Goal: Transaction & Acquisition: Purchase product/service

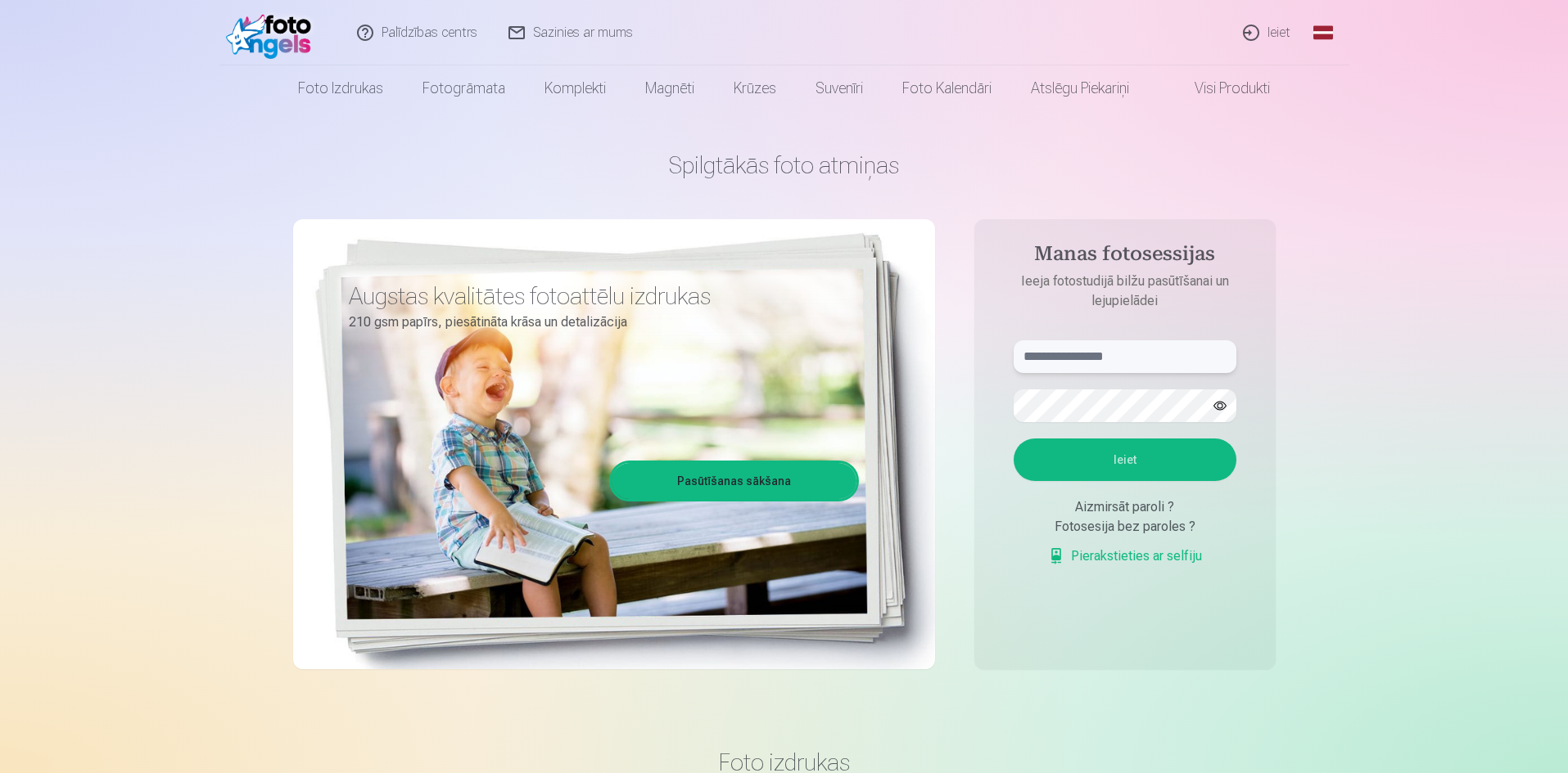
click at [1127, 360] on input "text" at bounding box center [1124, 356] width 223 height 32
type input "**********"
click at [1142, 450] on button "Ieiet" at bounding box center [1124, 459] width 223 height 42
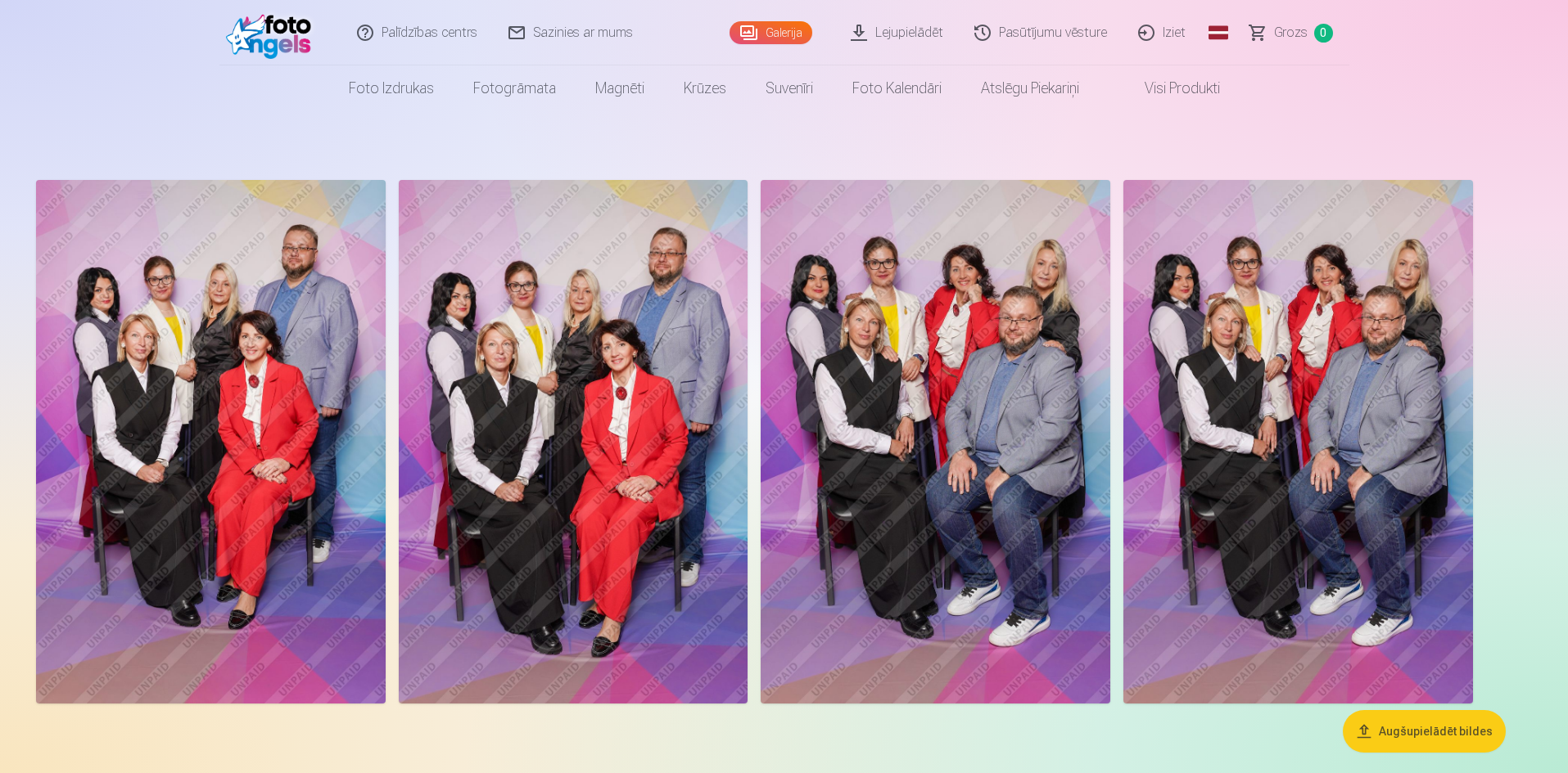
click at [561, 397] on img at bounding box center [573, 442] width 349 height 524
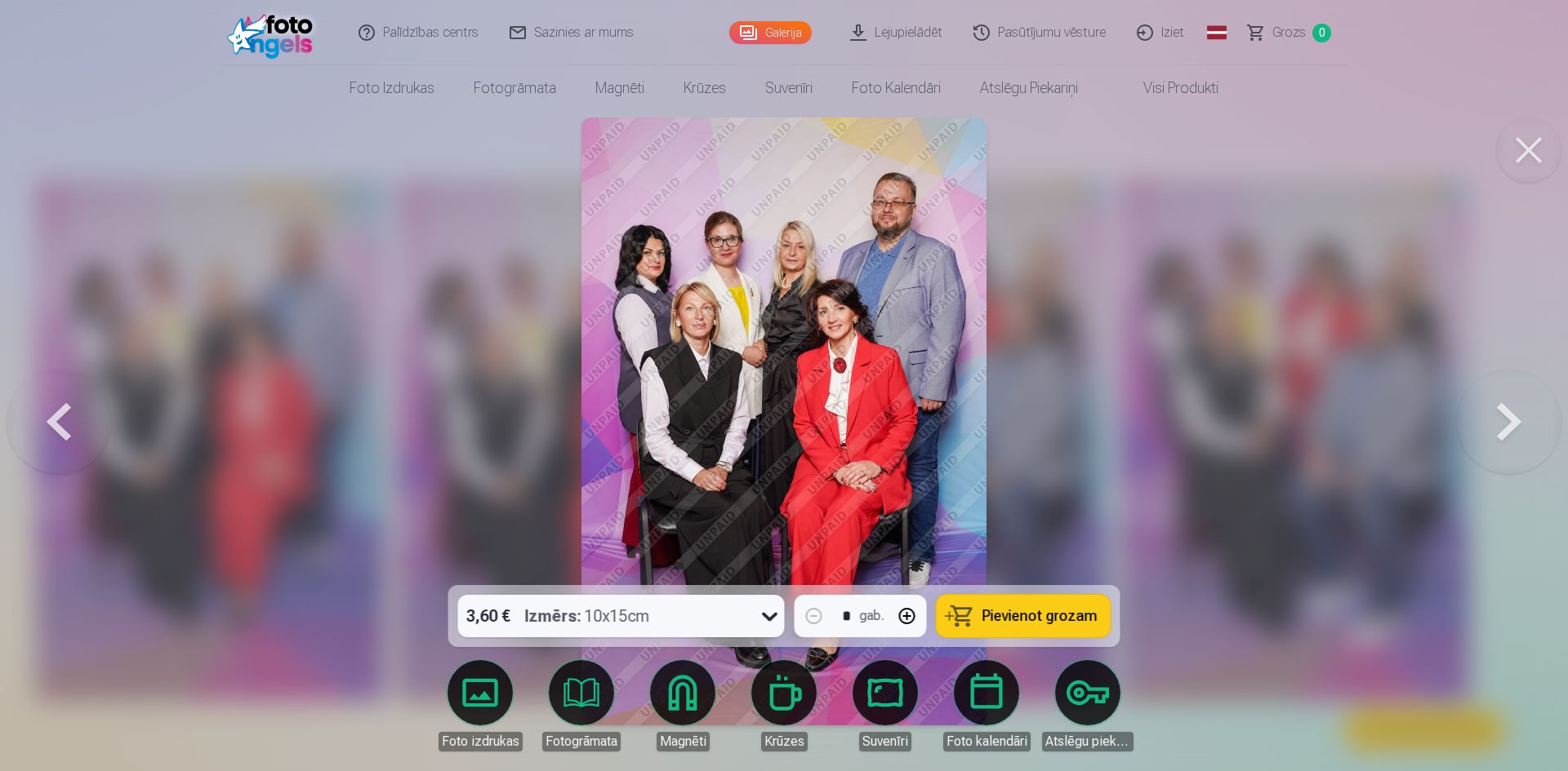
click at [1282, 37] on span "Grozs" at bounding box center [1289, 32] width 33 height 20
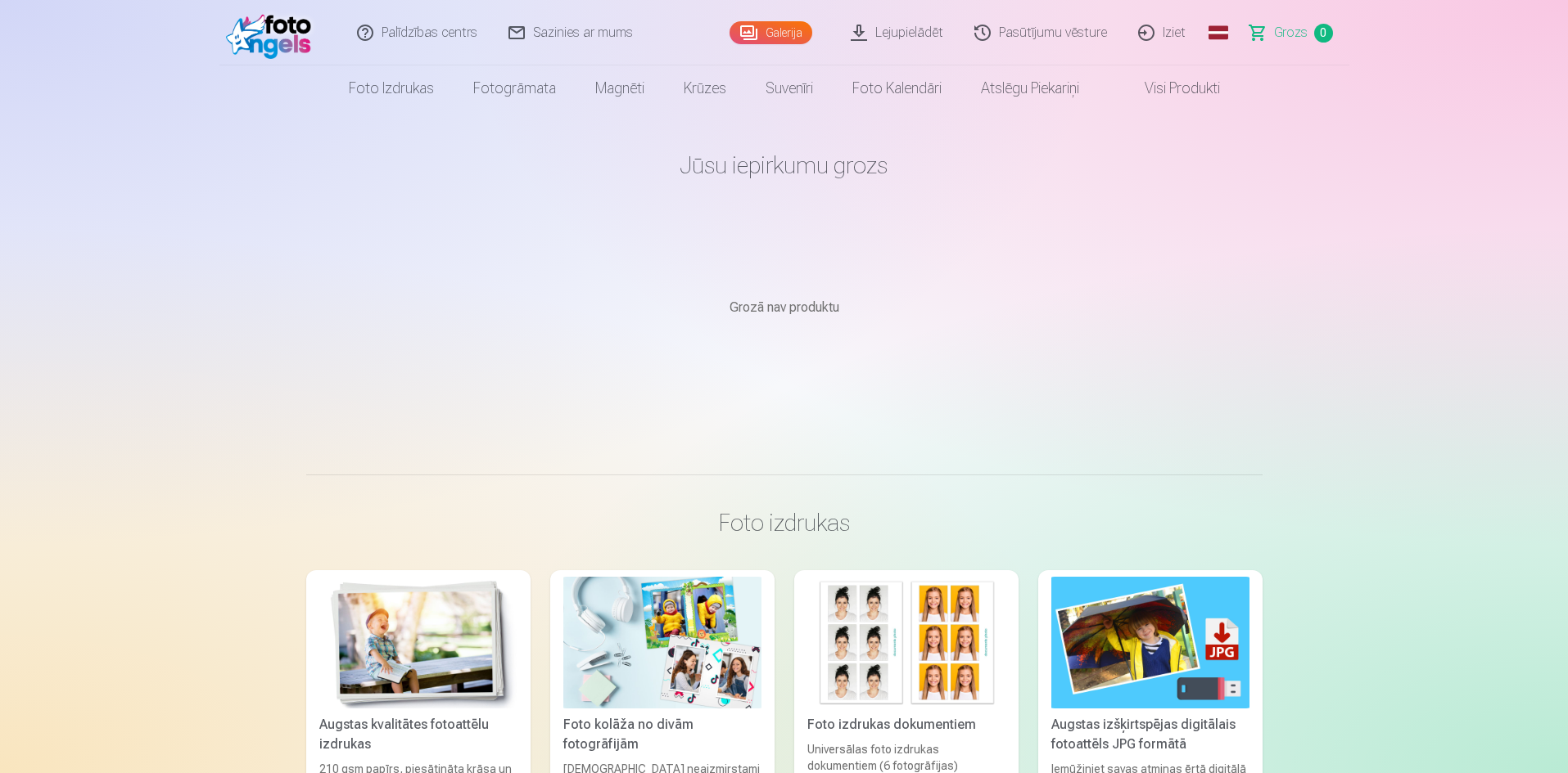
click at [778, 32] on link "Galerija" at bounding box center [770, 32] width 82 height 23
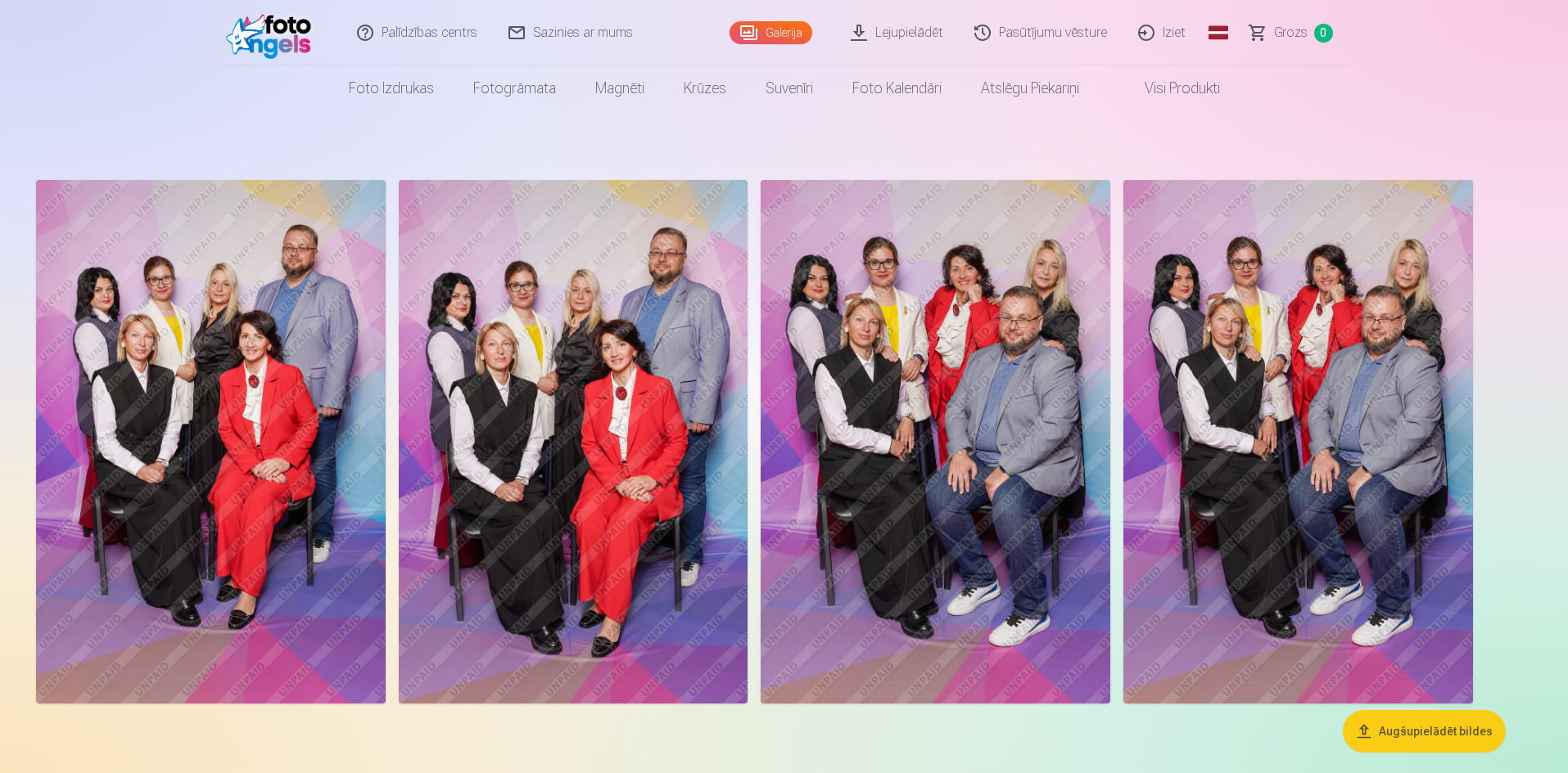
click at [605, 403] on img at bounding box center [573, 442] width 349 height 524
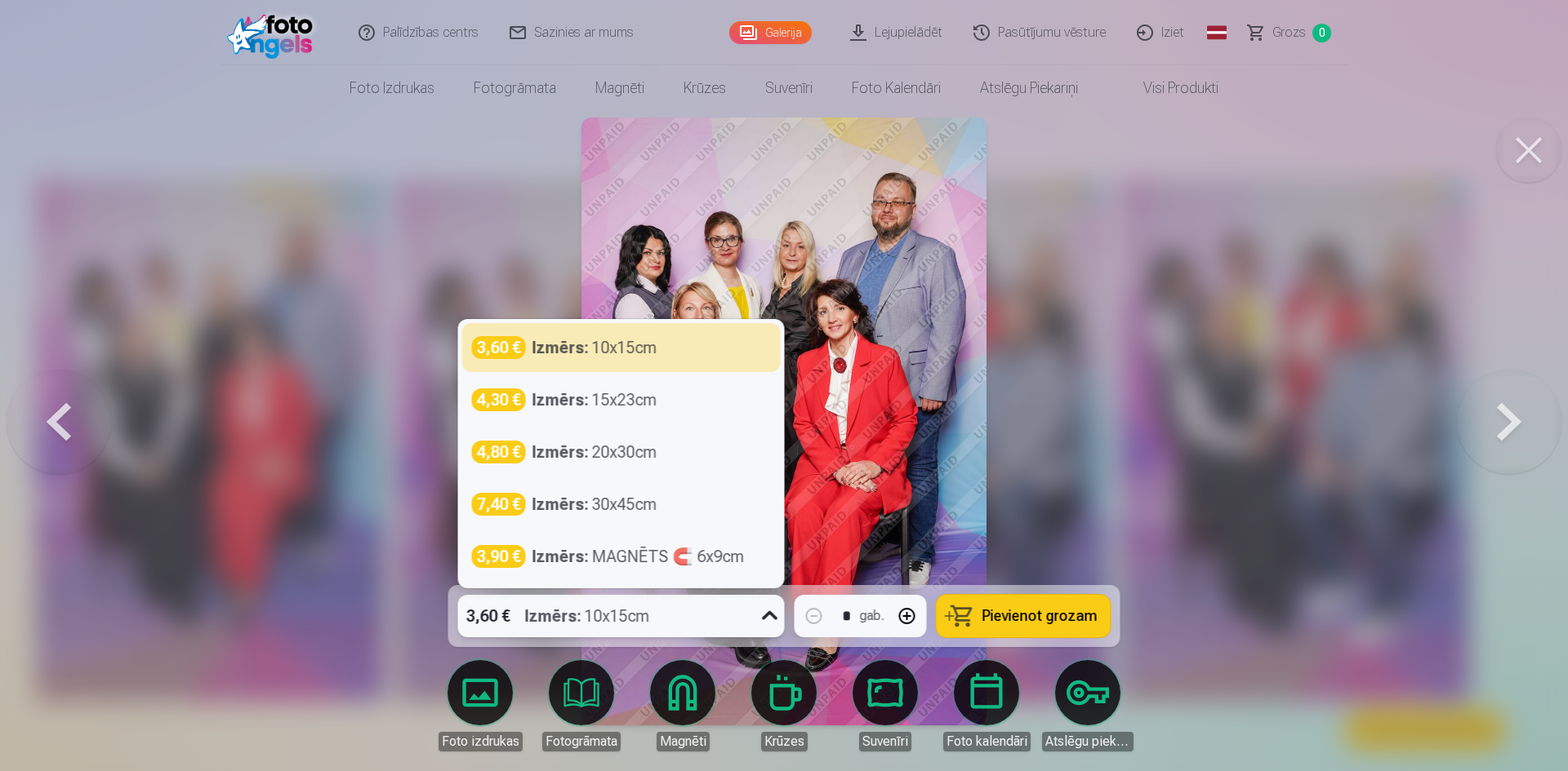
click at [771, 616] on icon at bounding box center [769, 616] width 26 height 26
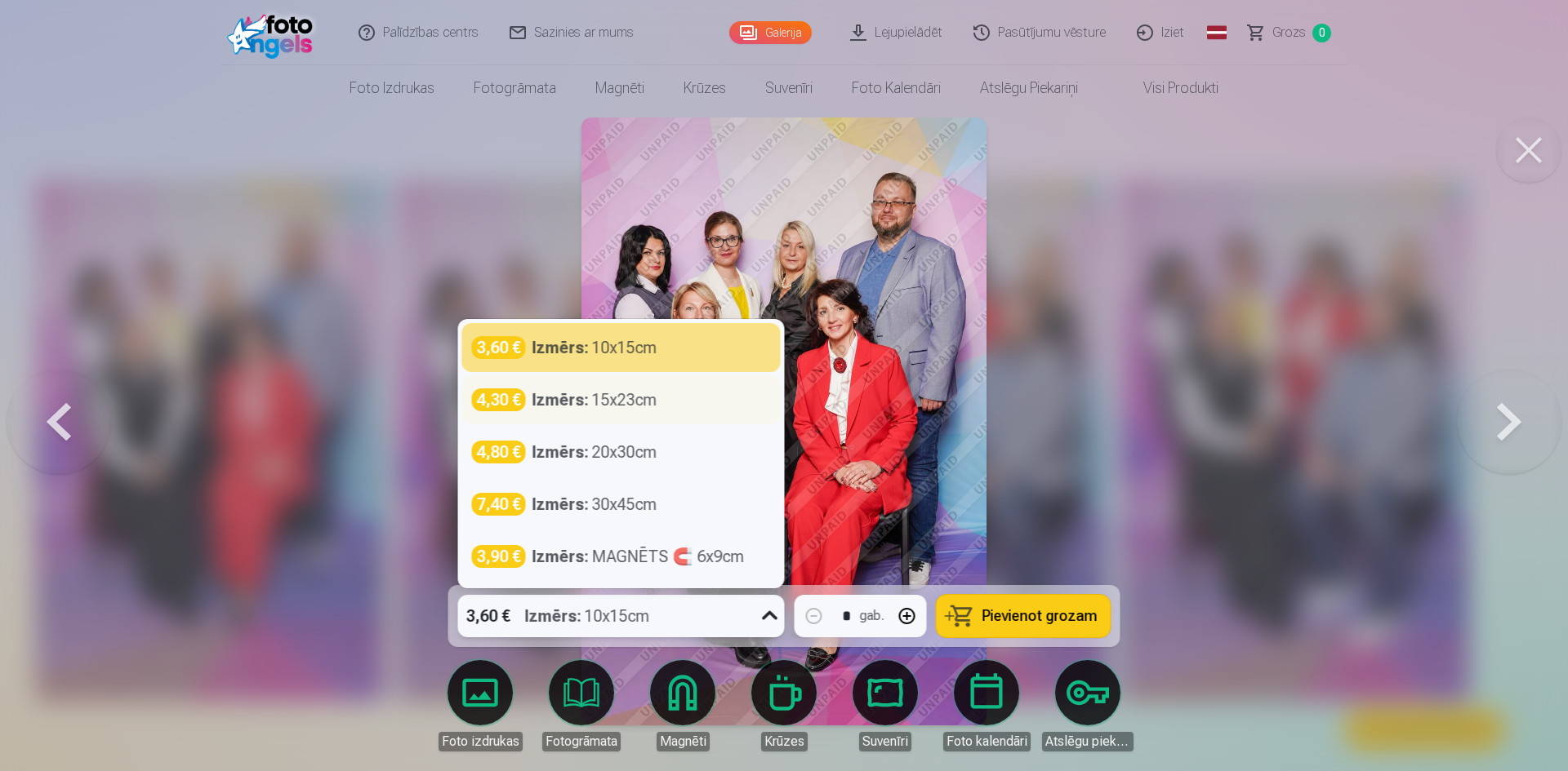
click at [614, 397] on div "Izmērs : 15x23cm" at bounding box center [595, 399] width 125 height 23
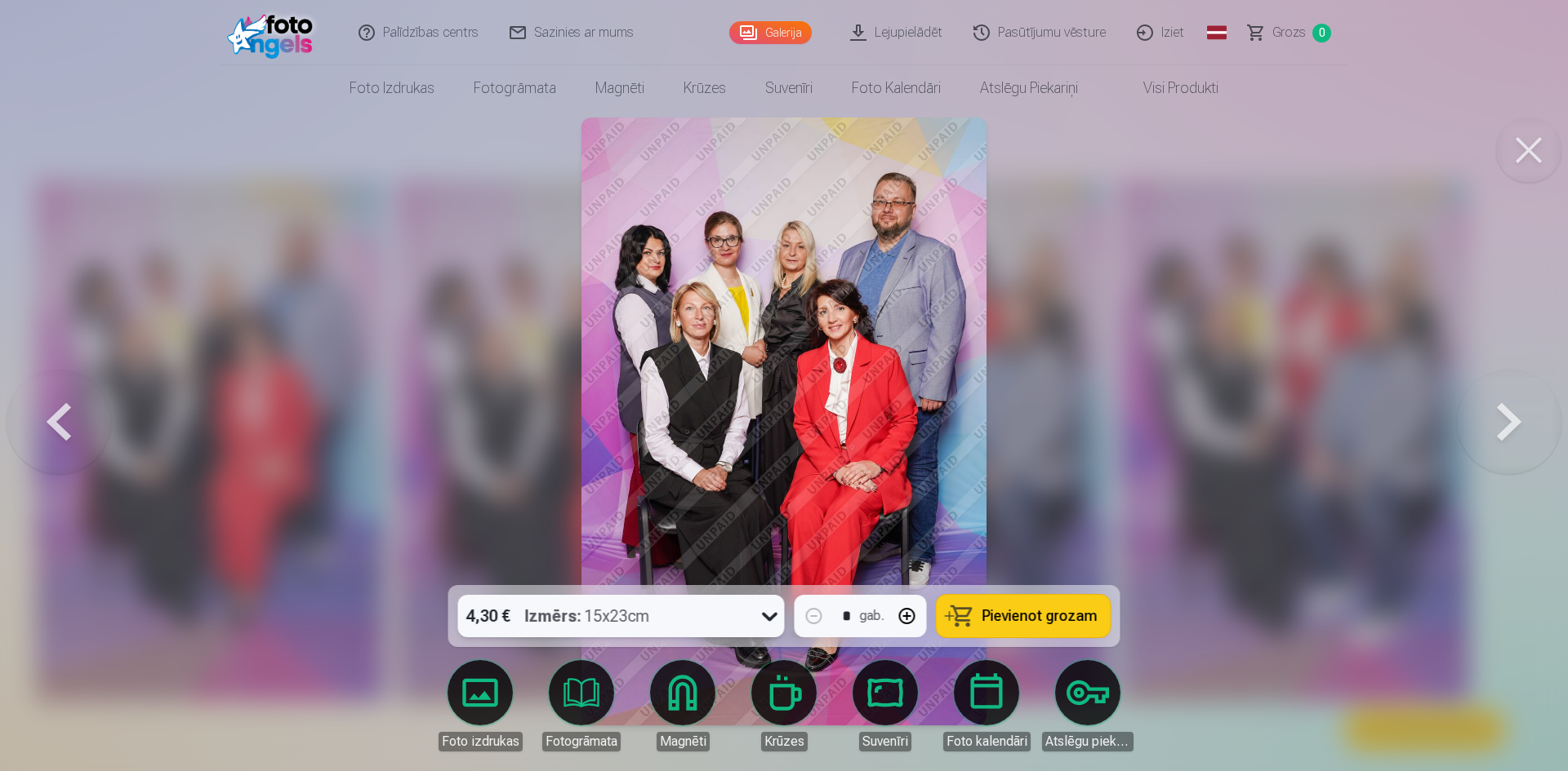
click at [1012, 620] on span "Pievienot grozam" at bounding box center [1040, 615] width 115 height 15
click at [1301, 29] on span "Grozs" at bounding box center [1289, 32] width 33 height 20
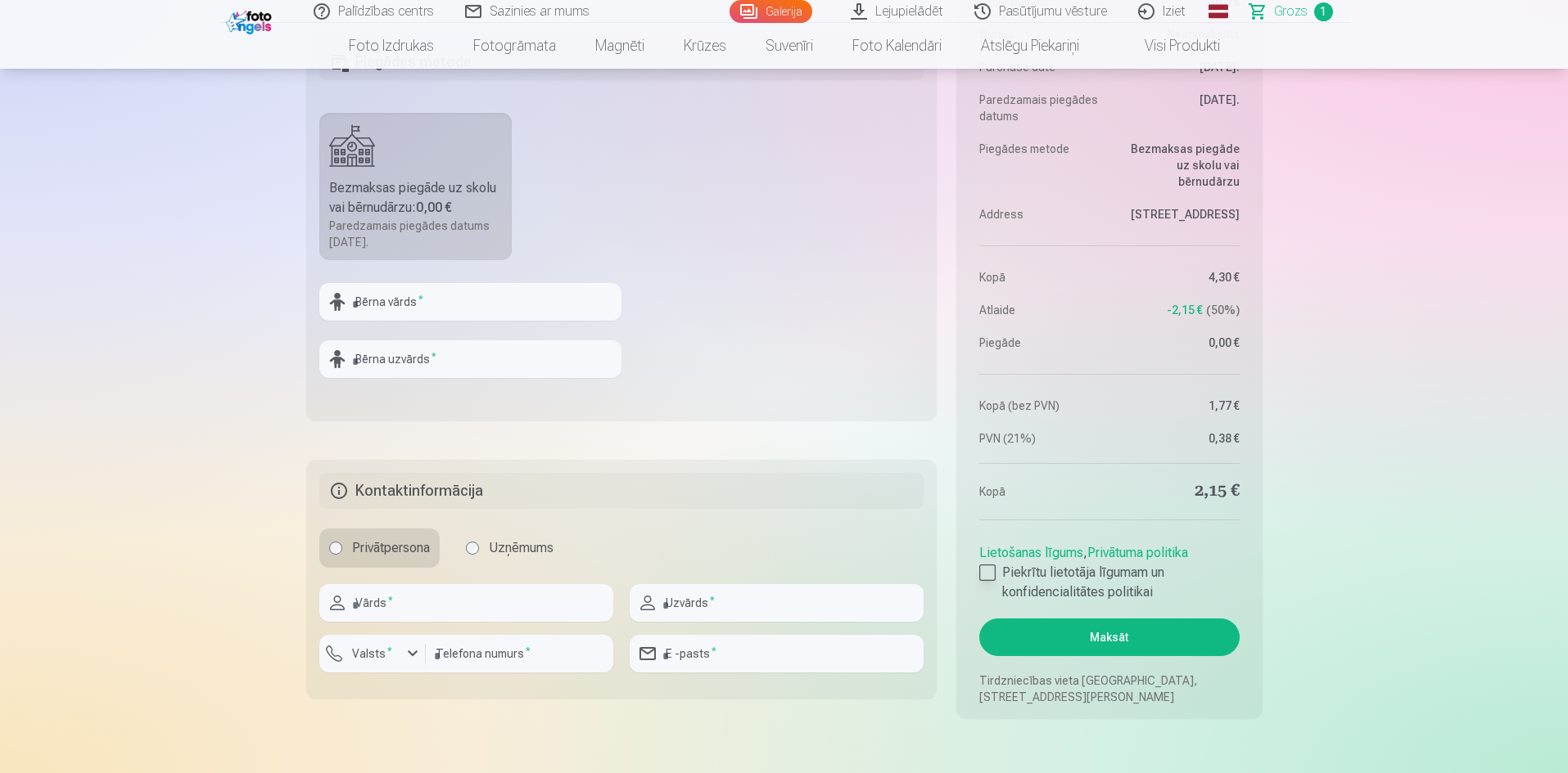
scroll to position [573, 0]
click at [987, 574] on div at bounding box center [987, 572] width 17 height 17
click at [1034, 642] on button "Maksāt" at bounding box center [1109, 637] width 259 height 37
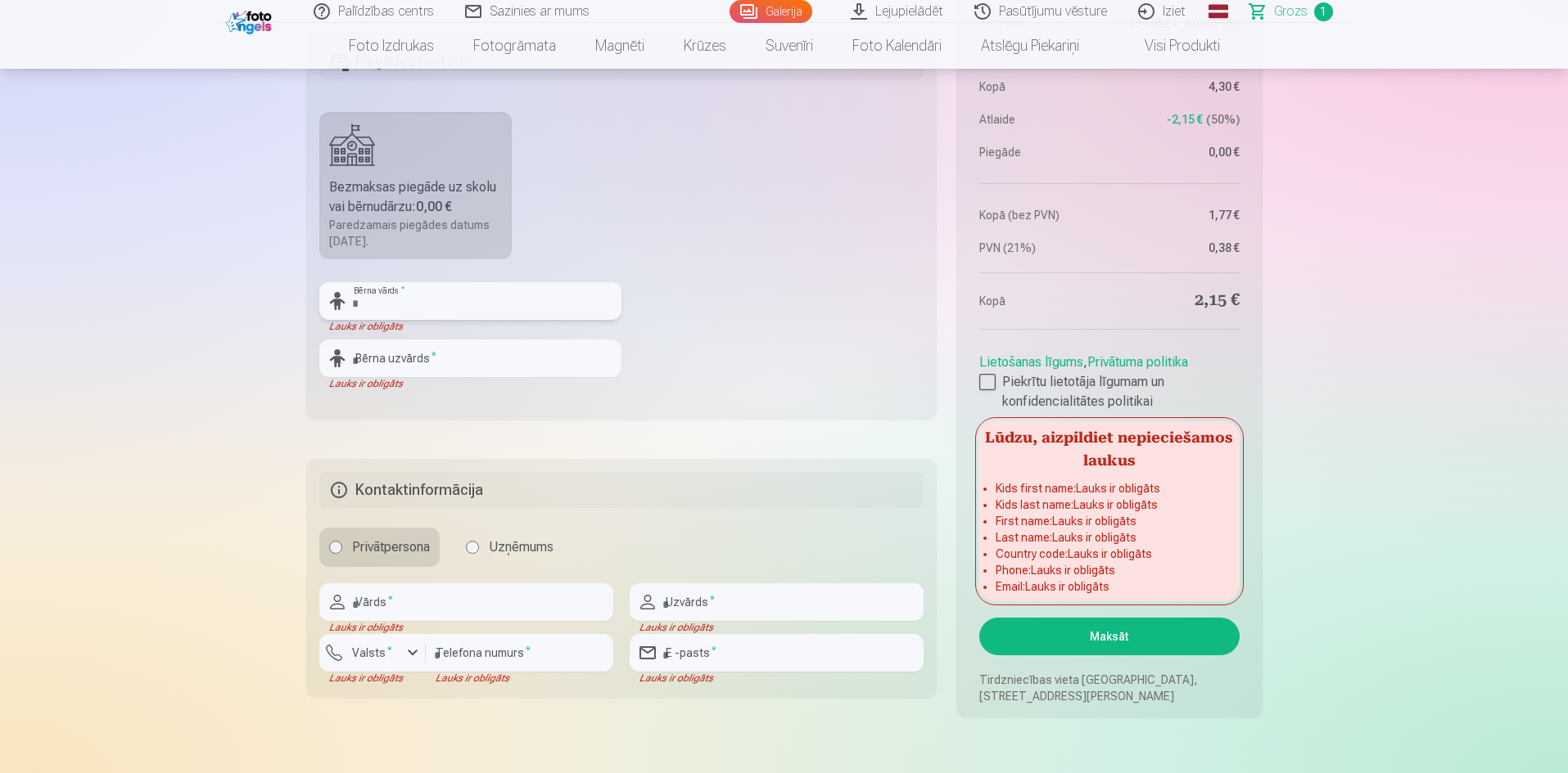
drag, startPoint x: 390, startPoint y: 294, endPoint x: 438, endPoint y: 305, distance: 49.2
click at [391, 294] on input "text" at bounding box center [470, 301] width 302 height 37
click at [670, 400] on fieldset "Piegādes metode Bezmaksas piegāde uz skolu vai bērnudārzu : 0,00 € Paredzamais …" at bounding box center [621, 225] width 631 height 389
click at [392, 315] on input "text" at bounding box center [470, 301] width 302 height 37
click at [437, 608] on input "text" at bounding box center [466, 602] width 294 height 37
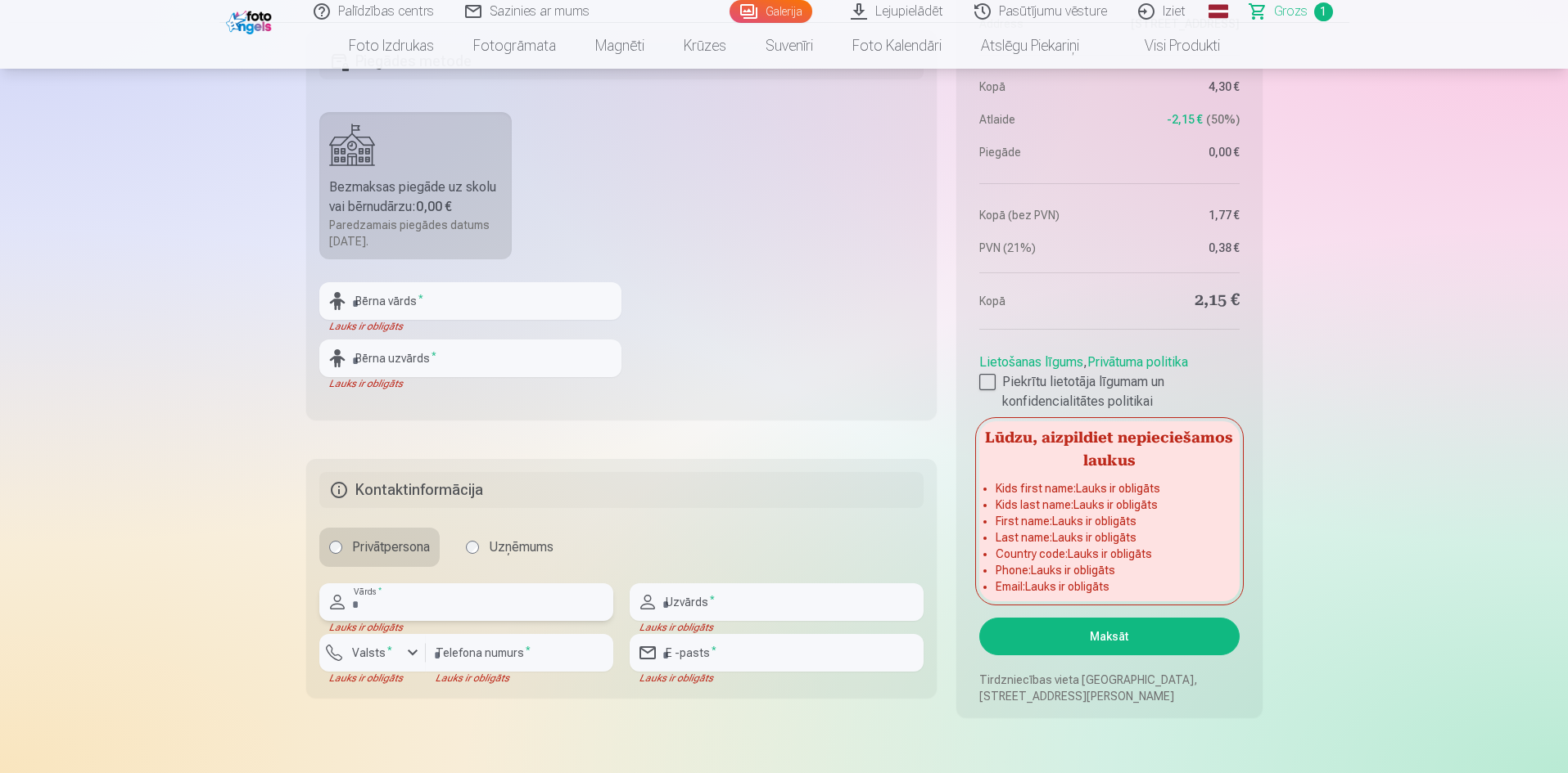
type input "*"
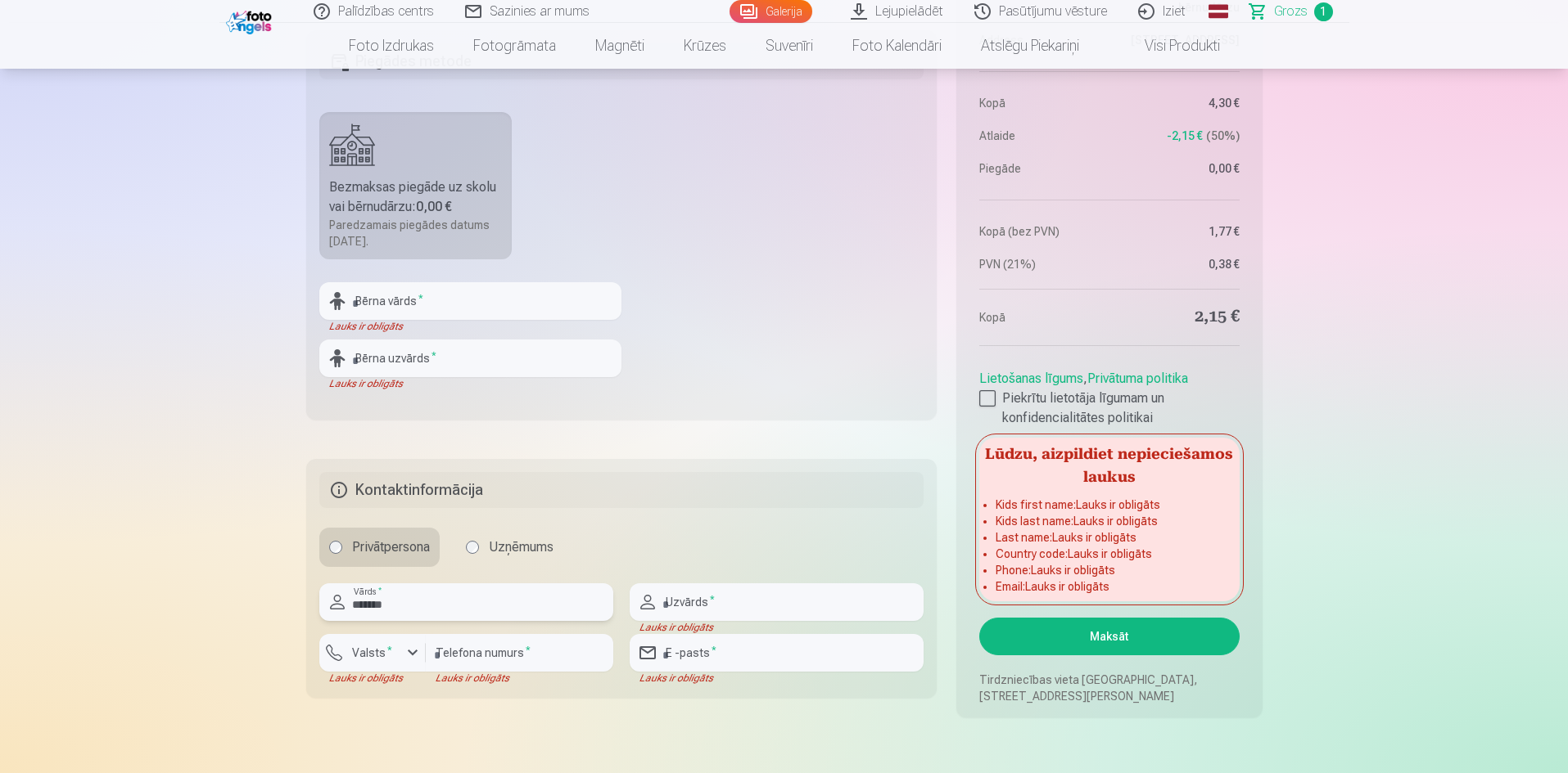
type input "******"
type input "*"
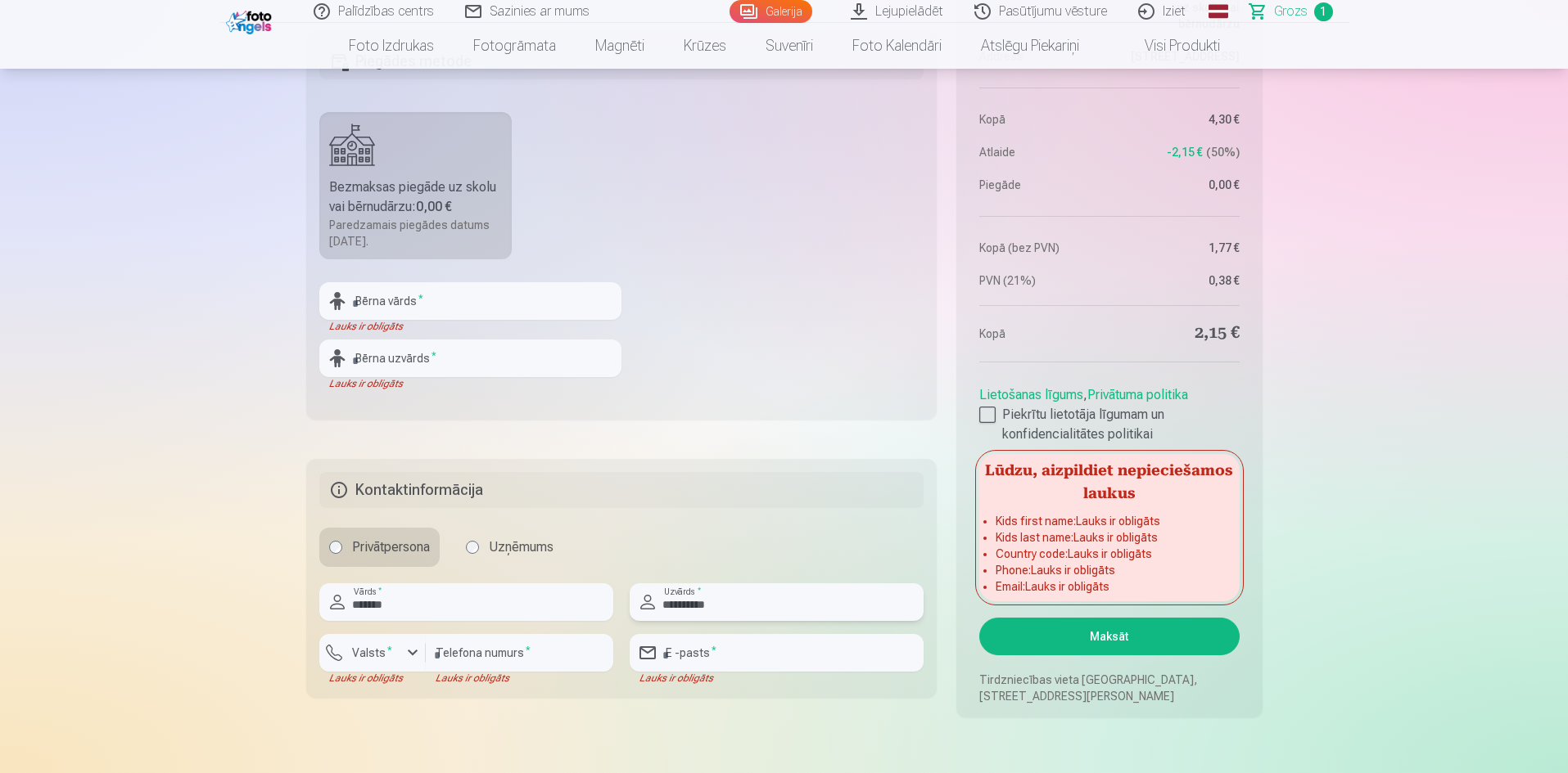
type input "**********"
click at [413, 654] on div "button" at bounding box center [413, 653] width 20 height 20
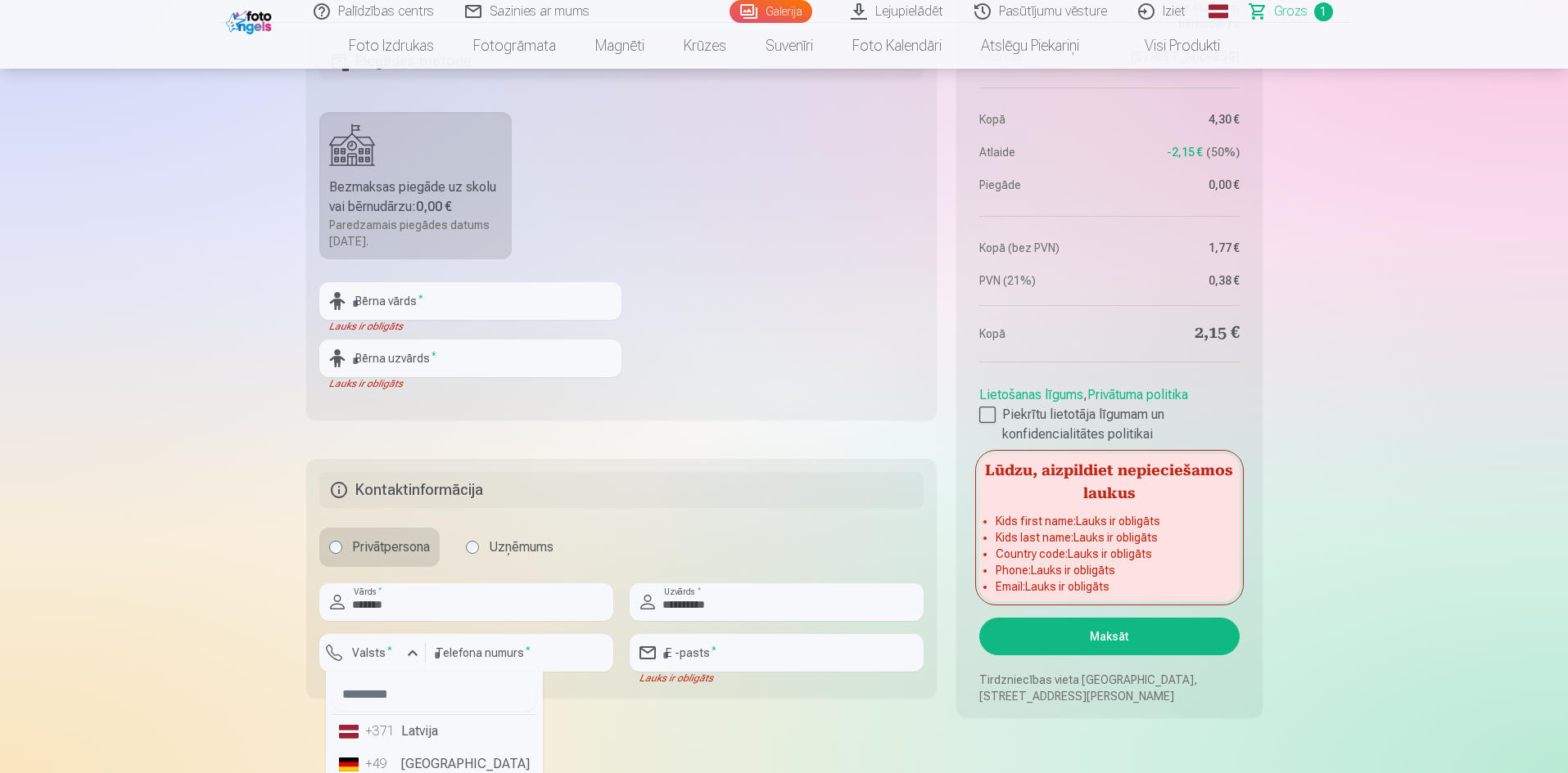
click at [403, 732] on li "+371 Latvija" at bounding box center [435, 731] width 204 height 32
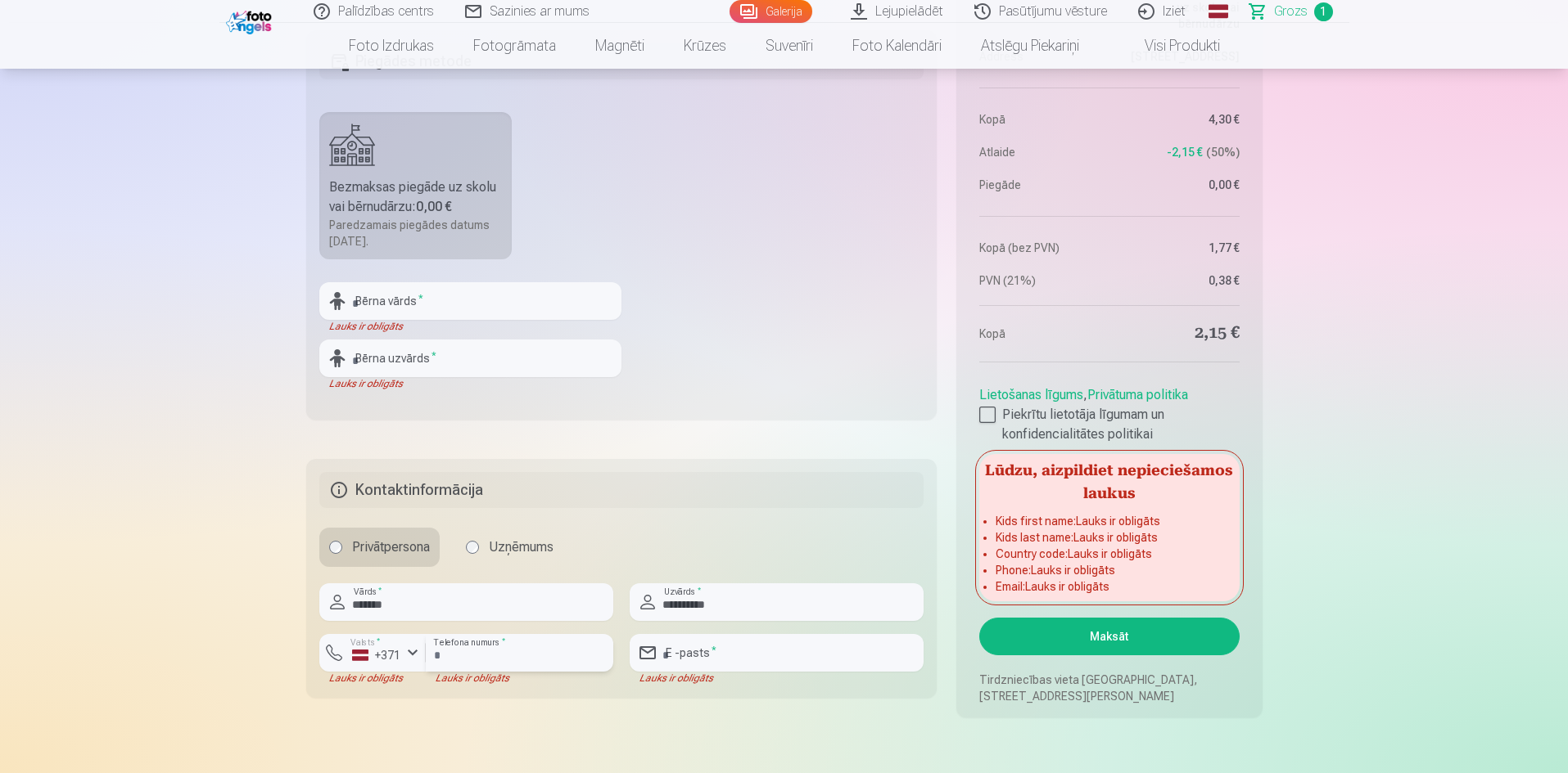
click at [462, 659] on input "number" at bounding box center [519, 653] width 187 height 37
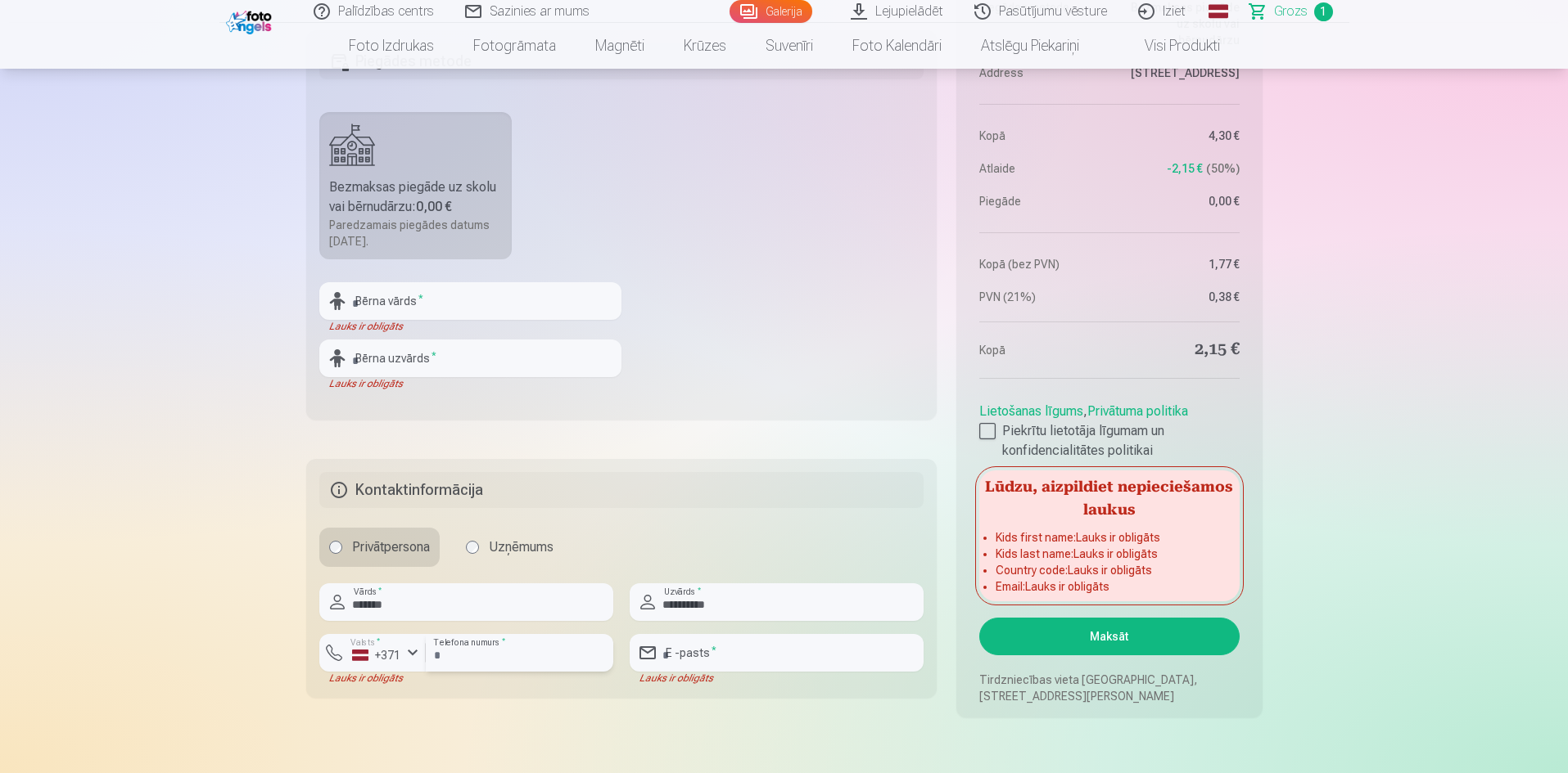
type input "********"
click at [699, 658] on input "email" at bounding box center [777, 653] width 294 height 37
type input "**********"
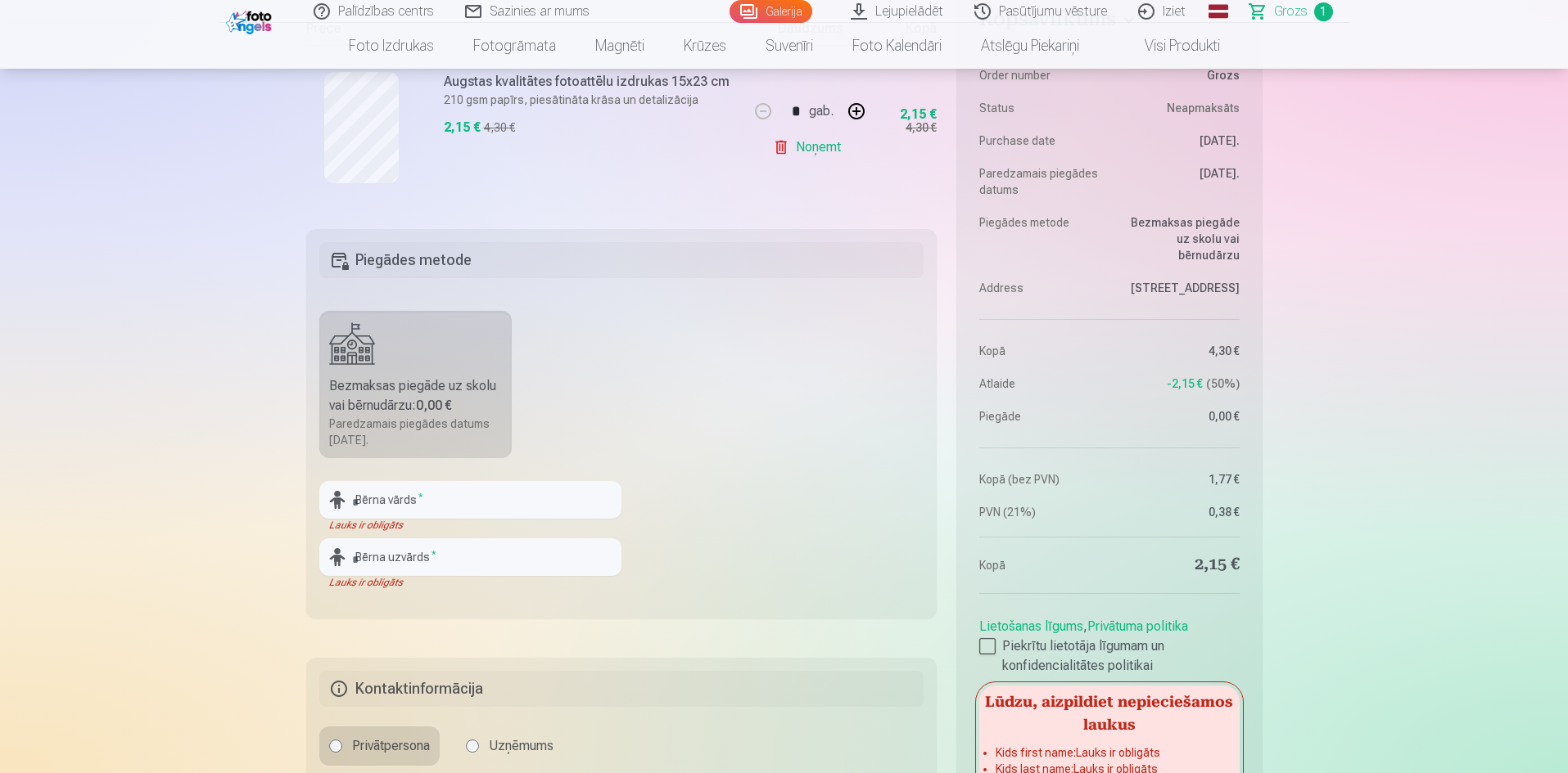
scroll to position [409, 0]
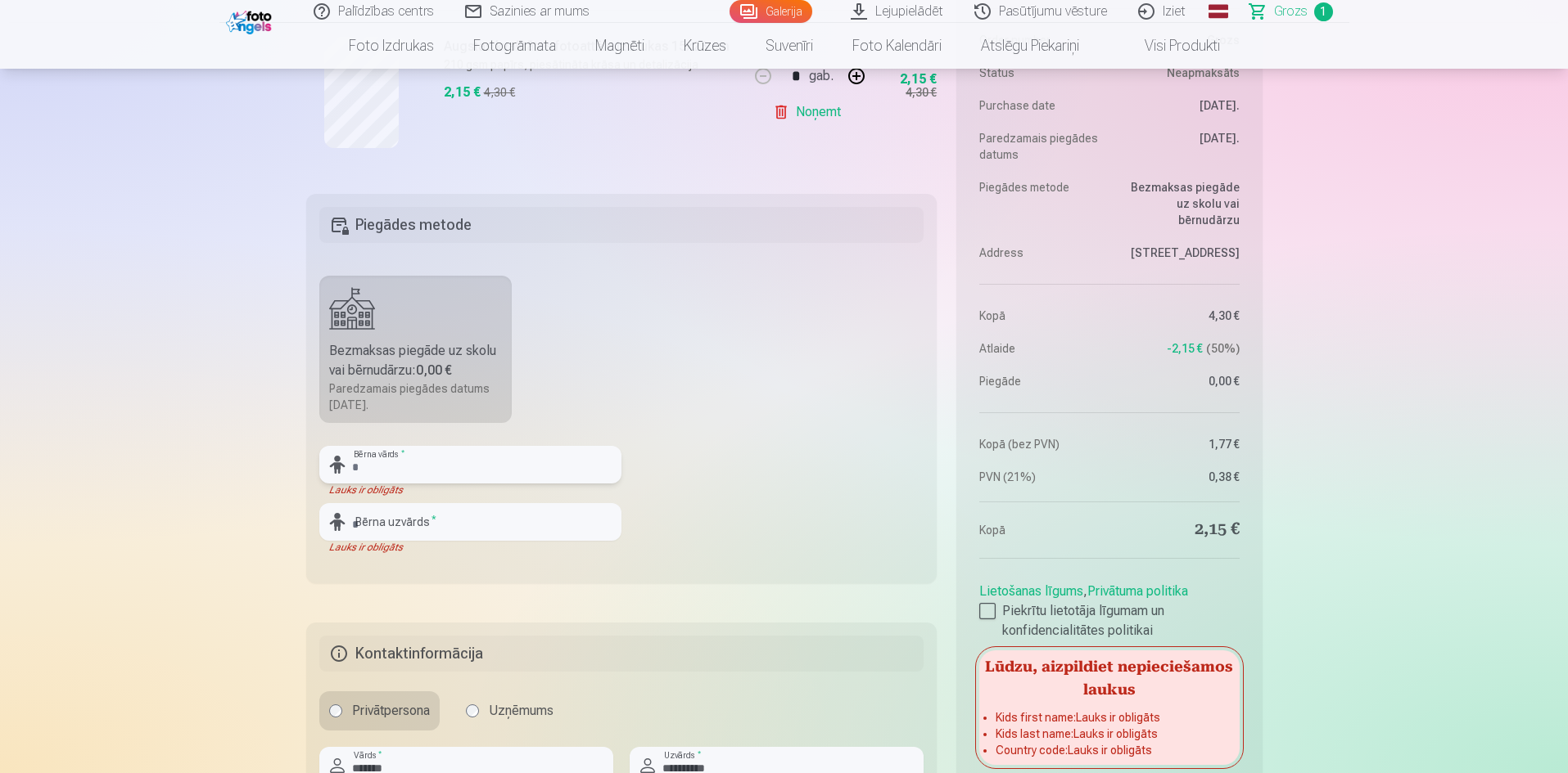
click at [462, 461] on input "text" at bounding box center [470, 465] width 302 height 37
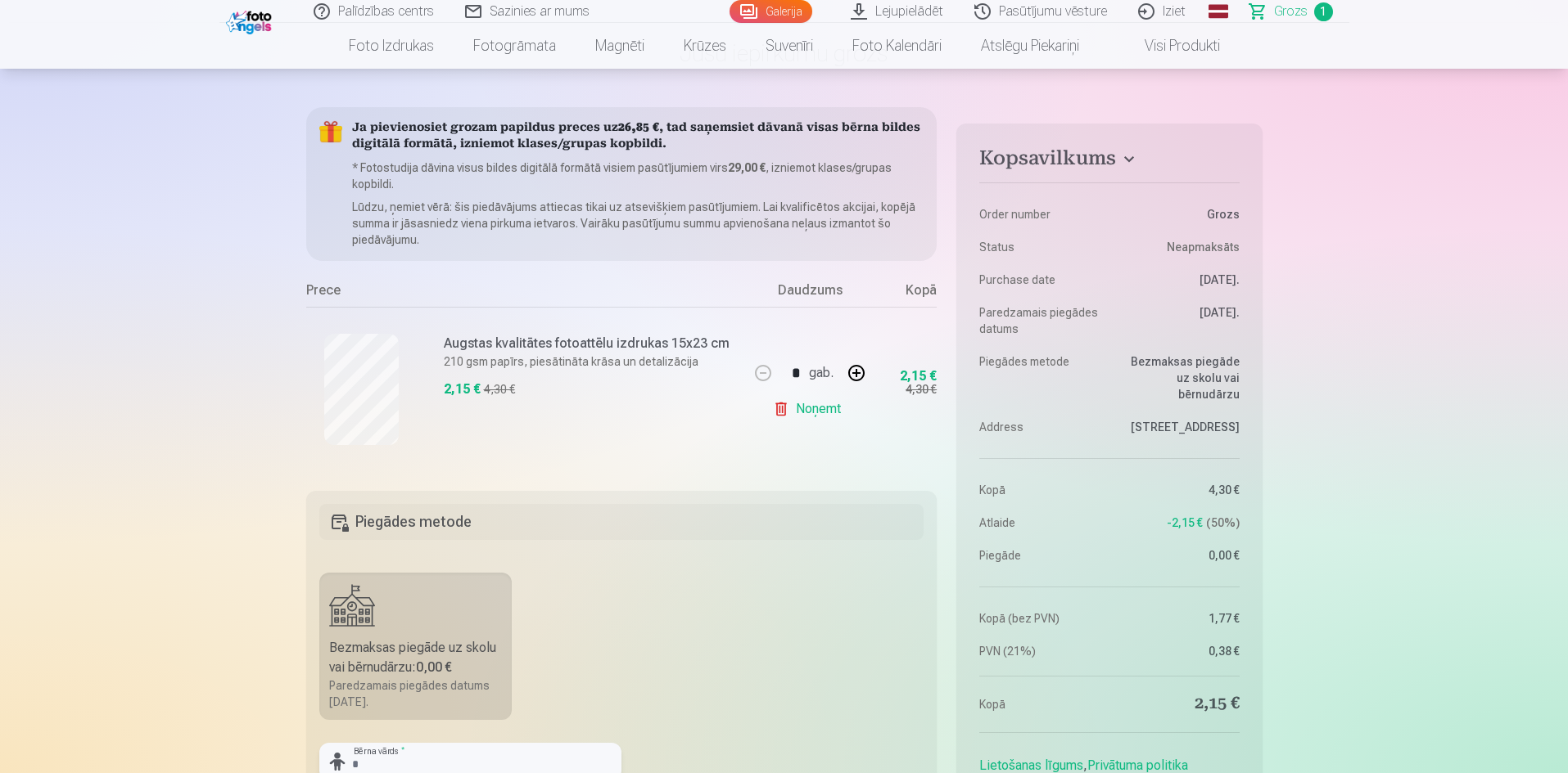
scroll to position [328, 0]
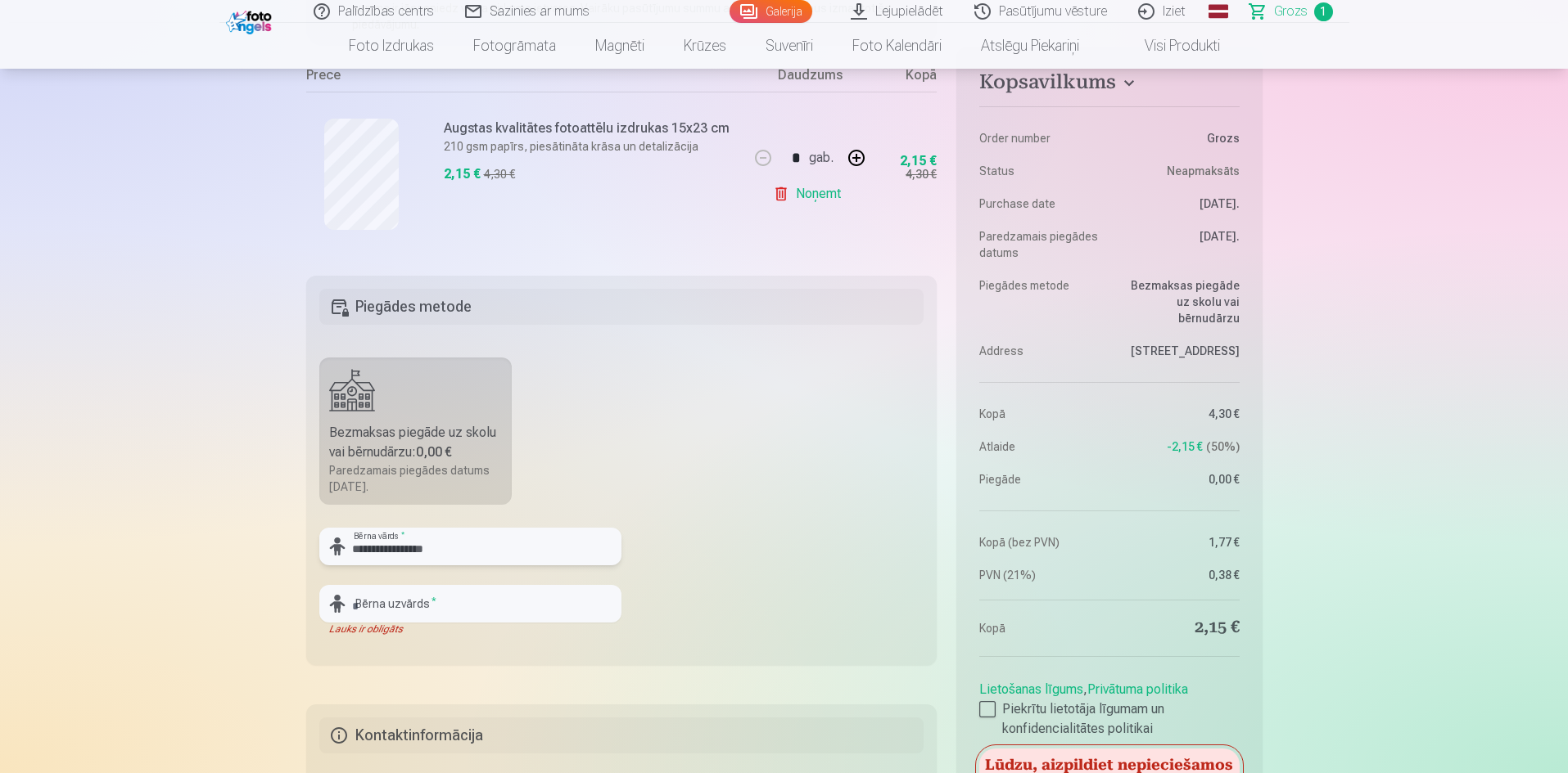
type input "**********"
click at [478, 610] on input "text" at bounding box center [470, 604] width 302 height 37
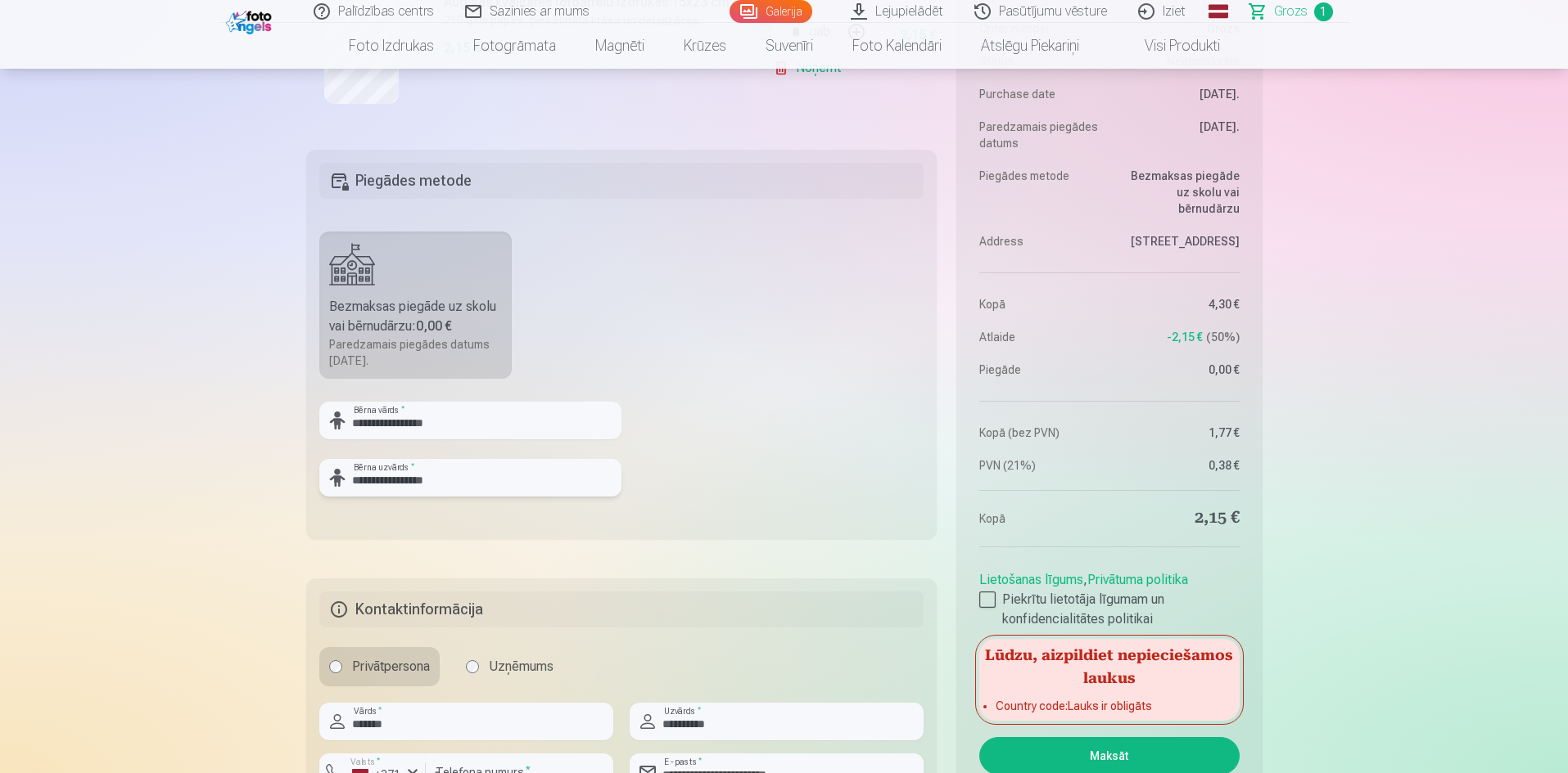
scroll to position [245, 0]
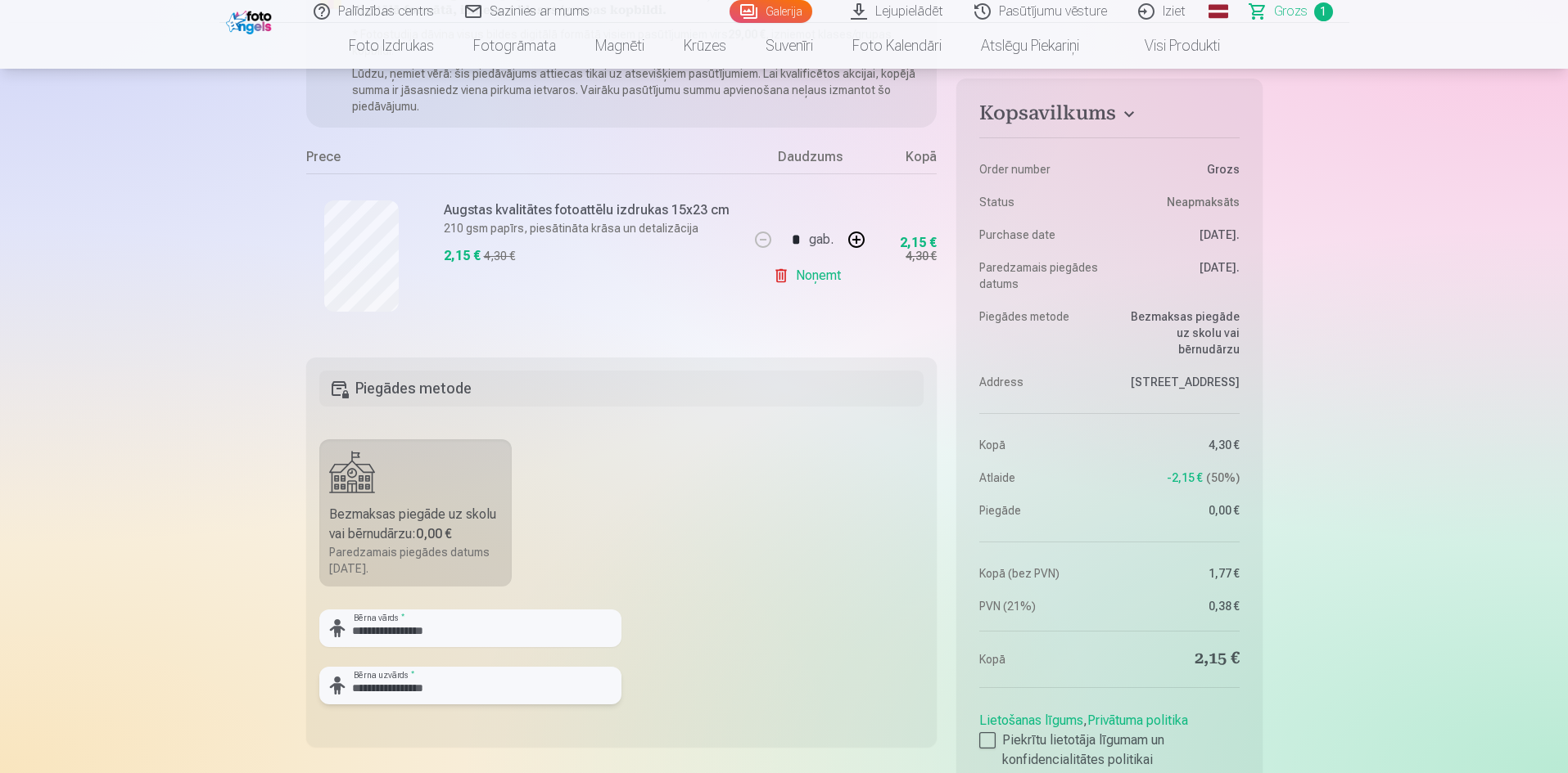
type input "**********"
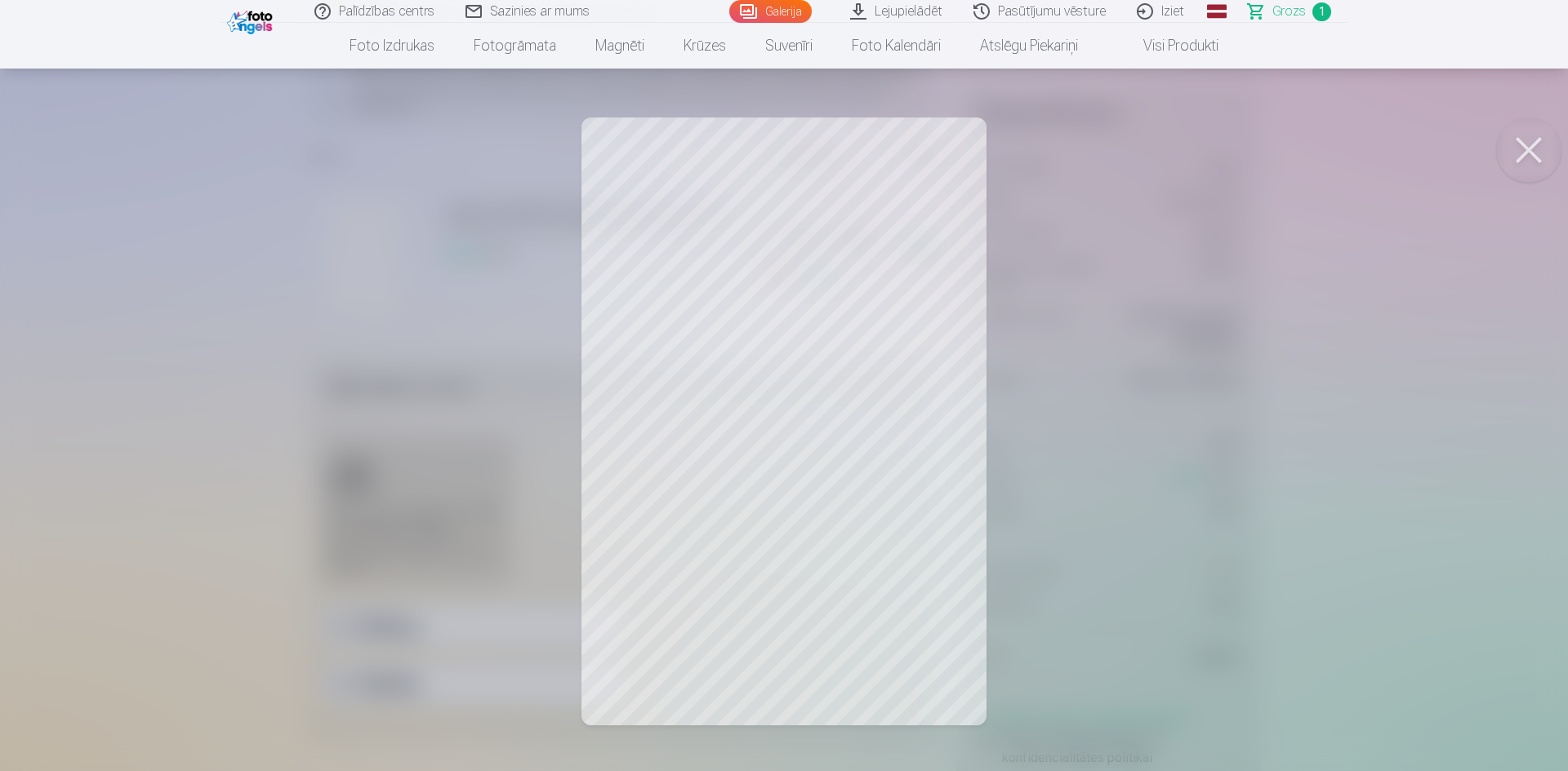
click at [1523, 141] on button at bounding box center [1529, 150] width 66 height 66
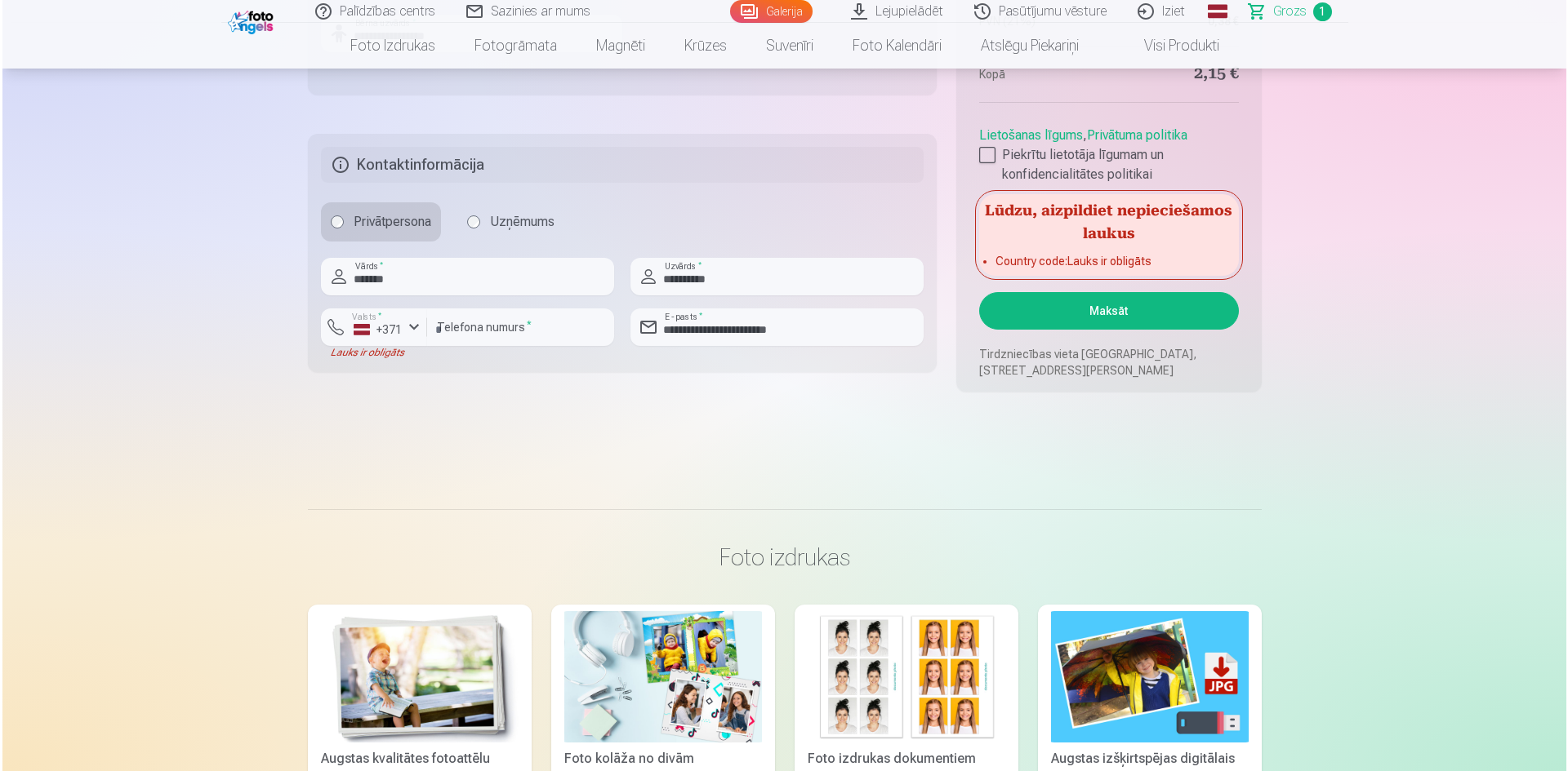
scroll to position [898, 0]
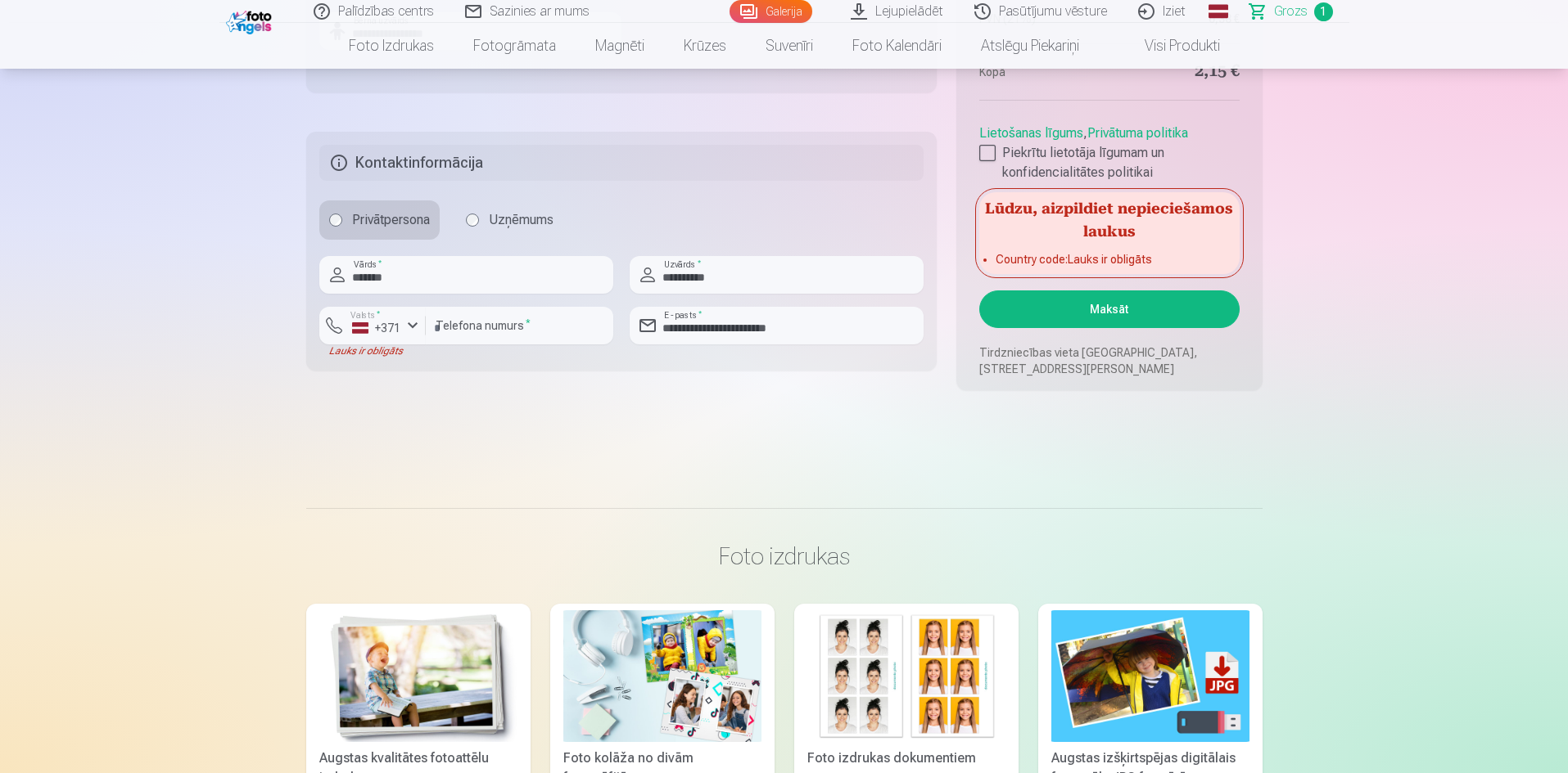
click at [1110, 304] on button "Maksāt" at bounding box center [1109, 309] width 259 height 37
